Goal: Task Accomplishment & Management: Manage account settings

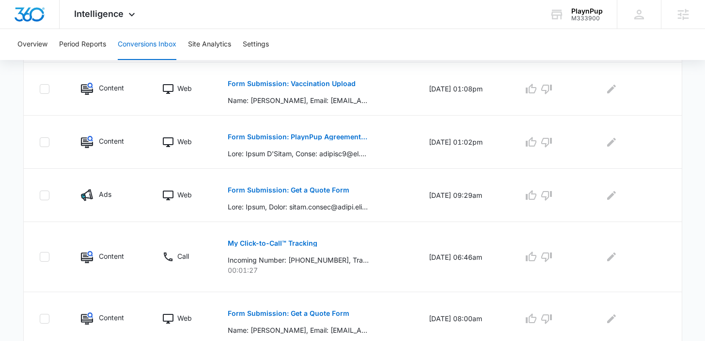
scroll to position [594, 0]
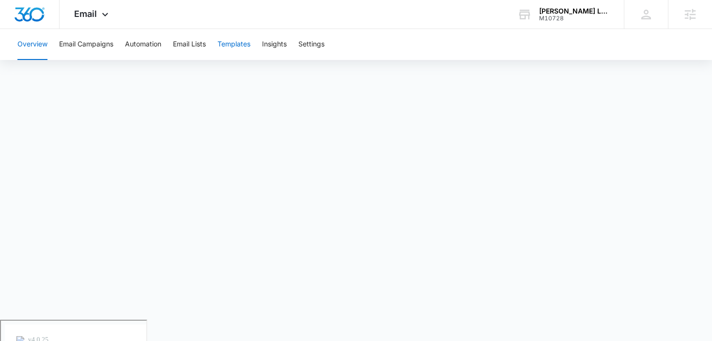
click at [234, 47] on button "Templates" at bounding box center [233, 44] width 33 height 31
click at [31, 32] on button "Overview" at bounding box center [32, 44] width 30 height 31
click at [102, 14] on icon at bounding box center [105, 17] width 12 height 12
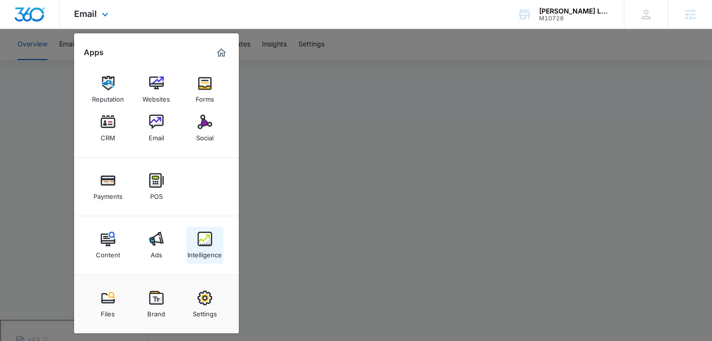
click at [199, 243] on img at bounding box center [205, 239] width 15 height 15
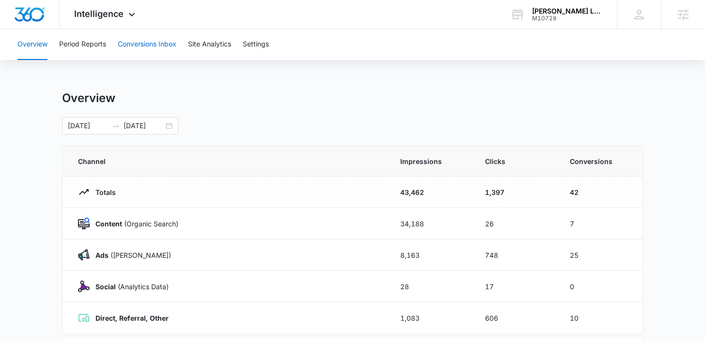
click at [154, 46] on button "Conversions Inbox" at bounding box center [147, 44] width 59 height 31
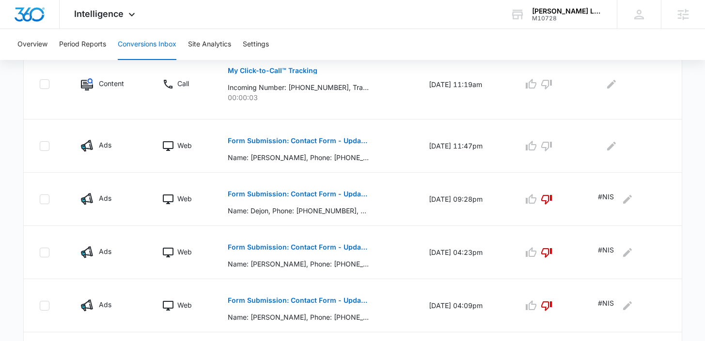
scroll to position [320, 0]
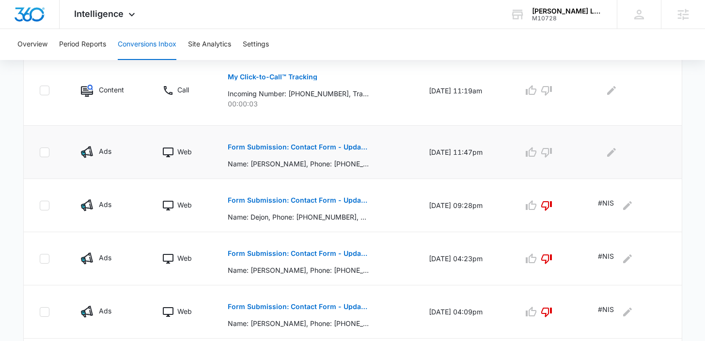
click at [306, 147] on p "Form Submission: Contact Form - Updated 8/1/24" at bounding box center [298, 147] width 141 height 7
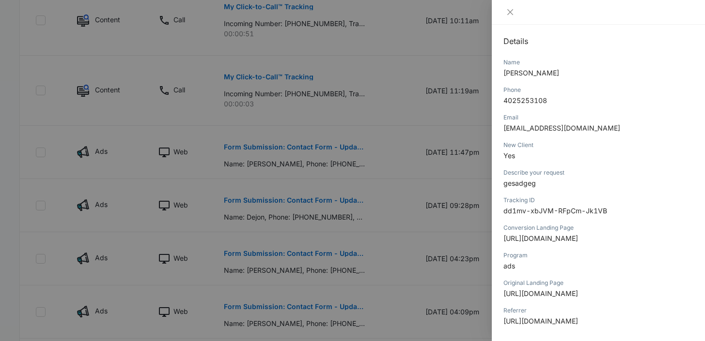
scroll to position [107, 0]
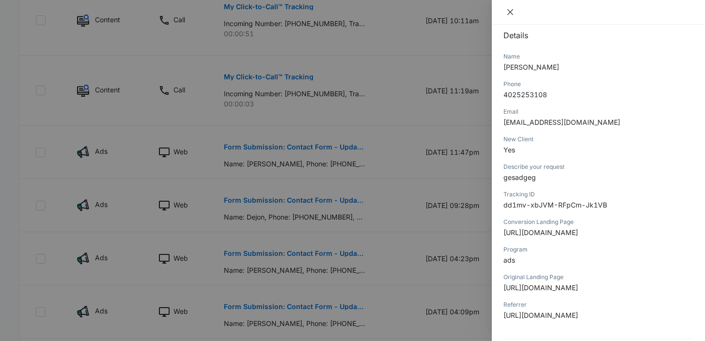
click at [511, 12] on icon "close" at bounding box center [510, 12] width 8 height 8
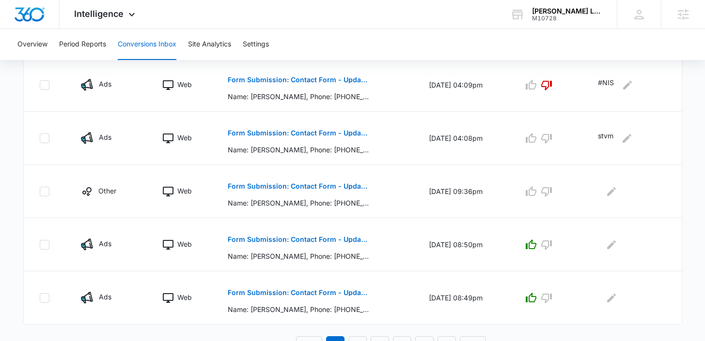
scroll to position [560, 0]
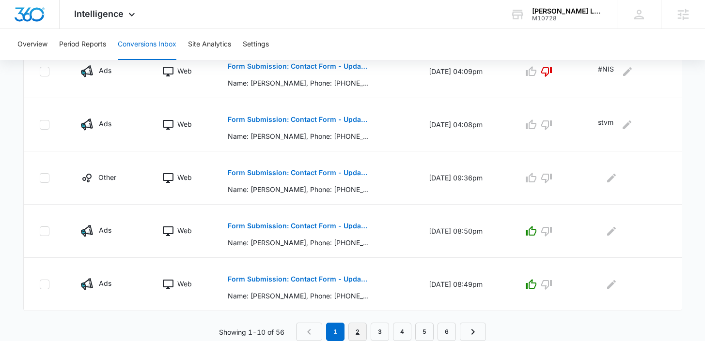
click at [360, 329] on link "2" at bounding box center [357, 332] width 18 height 18
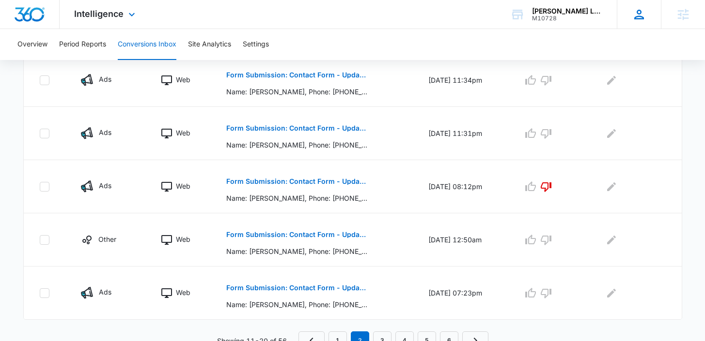
scroll to position [555, 0]
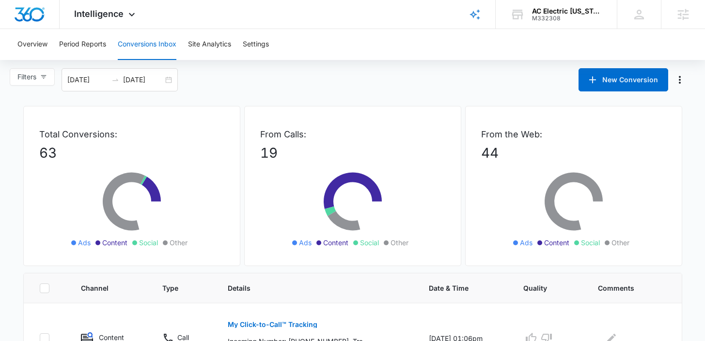
scroll to position [80, 0]
